Goal: Transaction & Acquisition: Purchase product/service

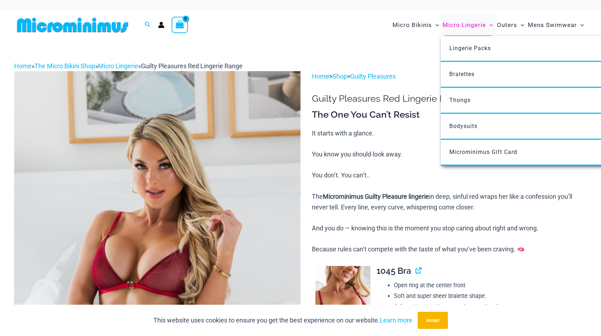
click at [466, 25] on span "Micro Lingerie" at bounding box center [463, 25] width 43 height 18
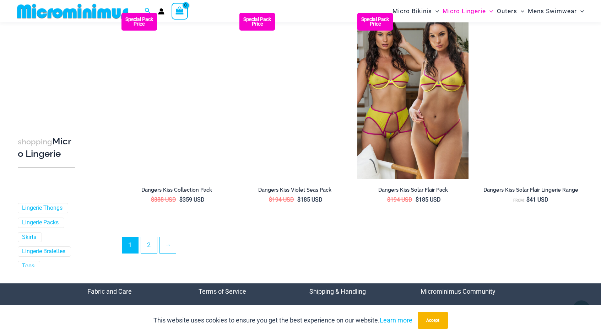
scroll to position [1770, 0]
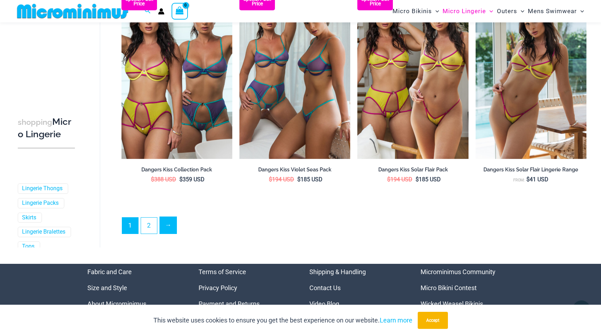
click at [172, 226] on link "→" at bounding box center [168, 225] width 17 height 17
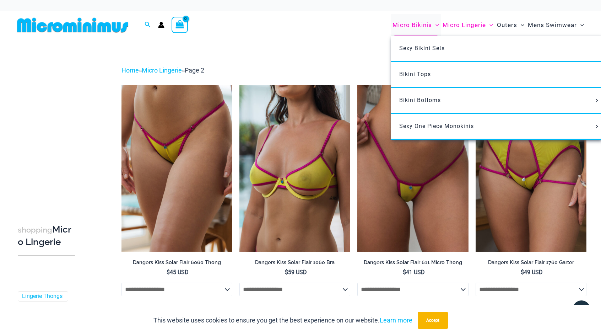
click at [418, 25] on span "Micro Bikinis" at bounding box center [411, 25] width 39 height 18
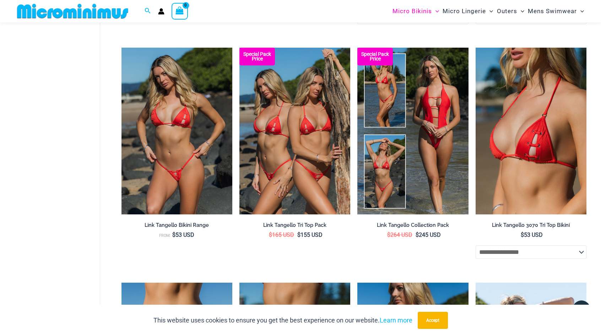
scroll to position [1126, 0]
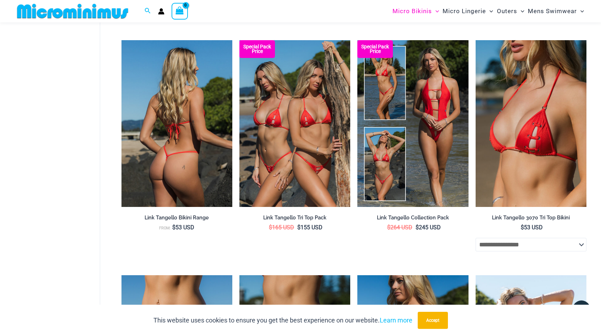
click at [200, 115] on img at bounding box center [176, 123] width 111 height 166
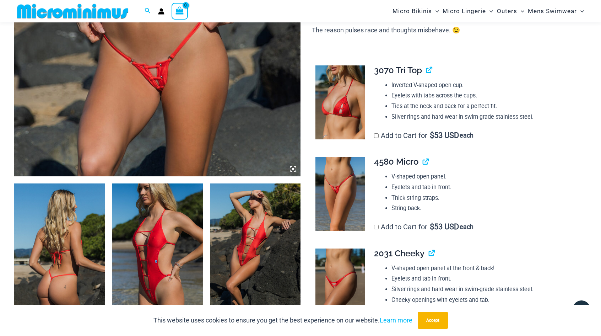
scroll to position [424, 0]
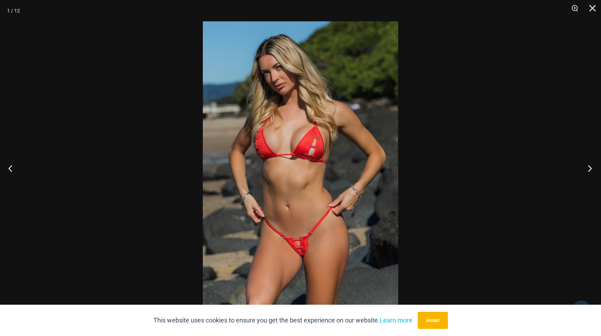
click at [587, 172] on button "Next" at bounding box center [587, 168] width 27 height 36
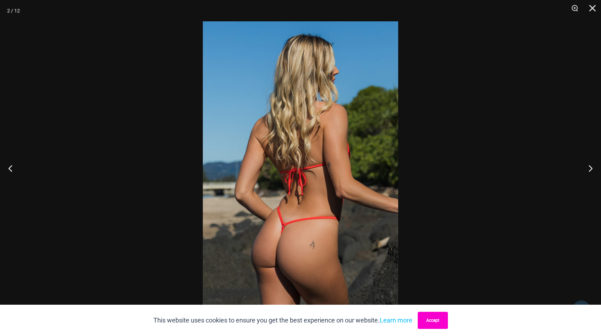
click at [425, 319] on button "Accept" at bounding box center [433, 319] width 30 height 17
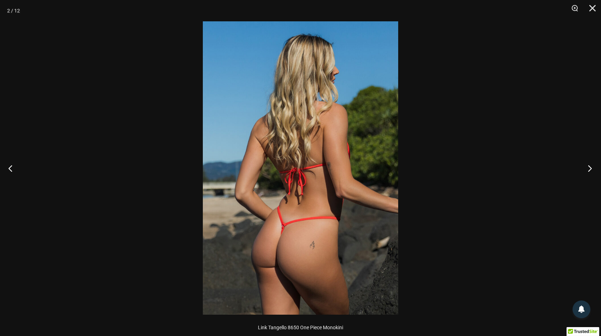
click at [587, 167] on button "Next" at bounding box center [587, 168] width 27 height 36
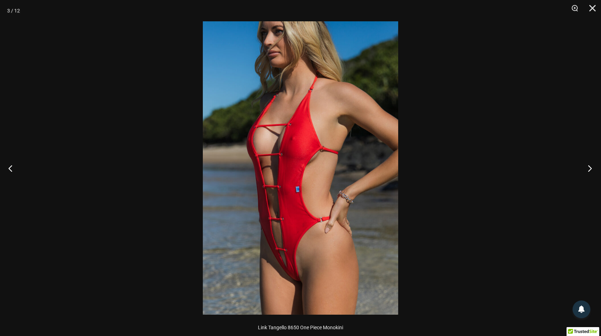
click at [587, 167] on button "Next" at bounding box center [587, 168] width 27 height 36
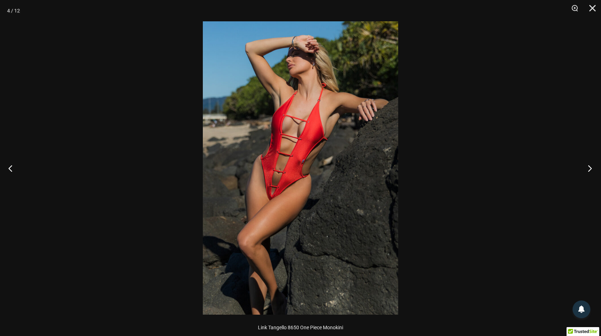
click at [587, 167] on button "Next" at bounding box center [587, 168] width 27 height 36
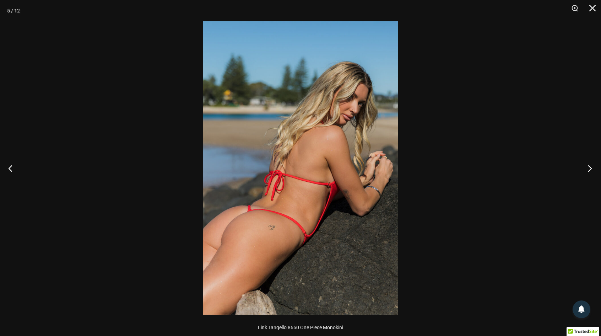
click at [587, 167] on button "Next" at bounding box center [587, 168] width 27 height 36
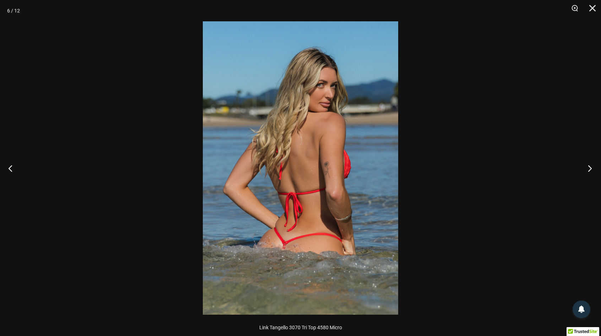
click at [587, 167] on button "Next" at bounding box center [587, 168] width 27 height 36
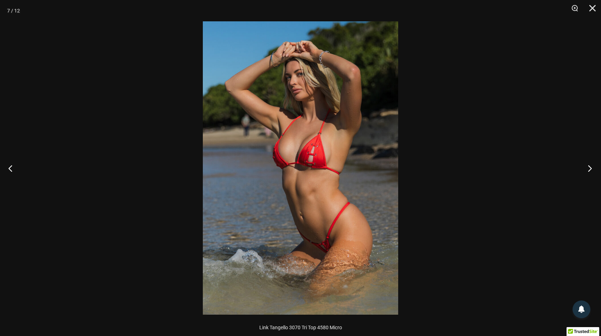
click at [586, 167] on button "Next" at bounding box center [587, 168] width 27 height 36
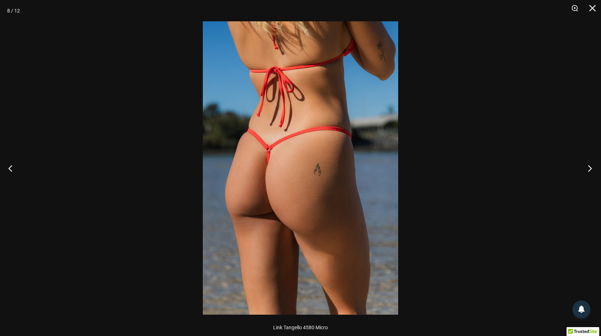
click at [586, 167] on button "Next" at bounding box center [587, 168] width 27 height 36
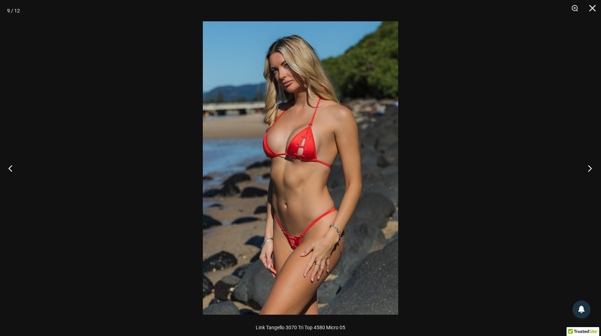
click at [586, 167] on button "Next" at bounding box center [587, 168] width 27 height 36
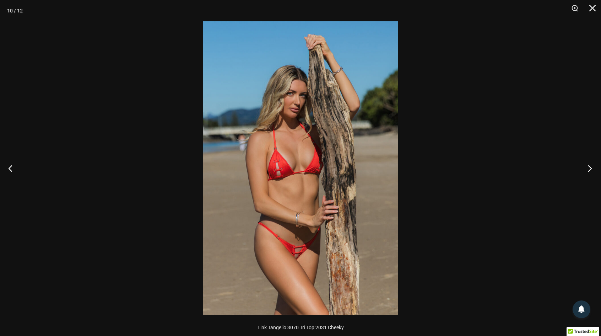
click at [586, 167] on button "Next" at bounding box center [587, 168] width 27 height 36
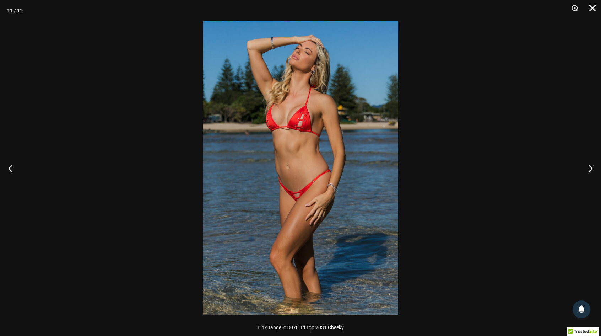
click at [594, 10] on button "Close" at bounding box center [590, 10] width 18 height 21
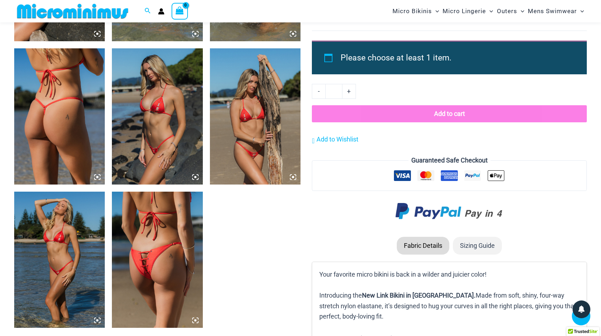
scroll to position [708, 0]
